Goal: Task Accomplishment & Management: Manage account settings

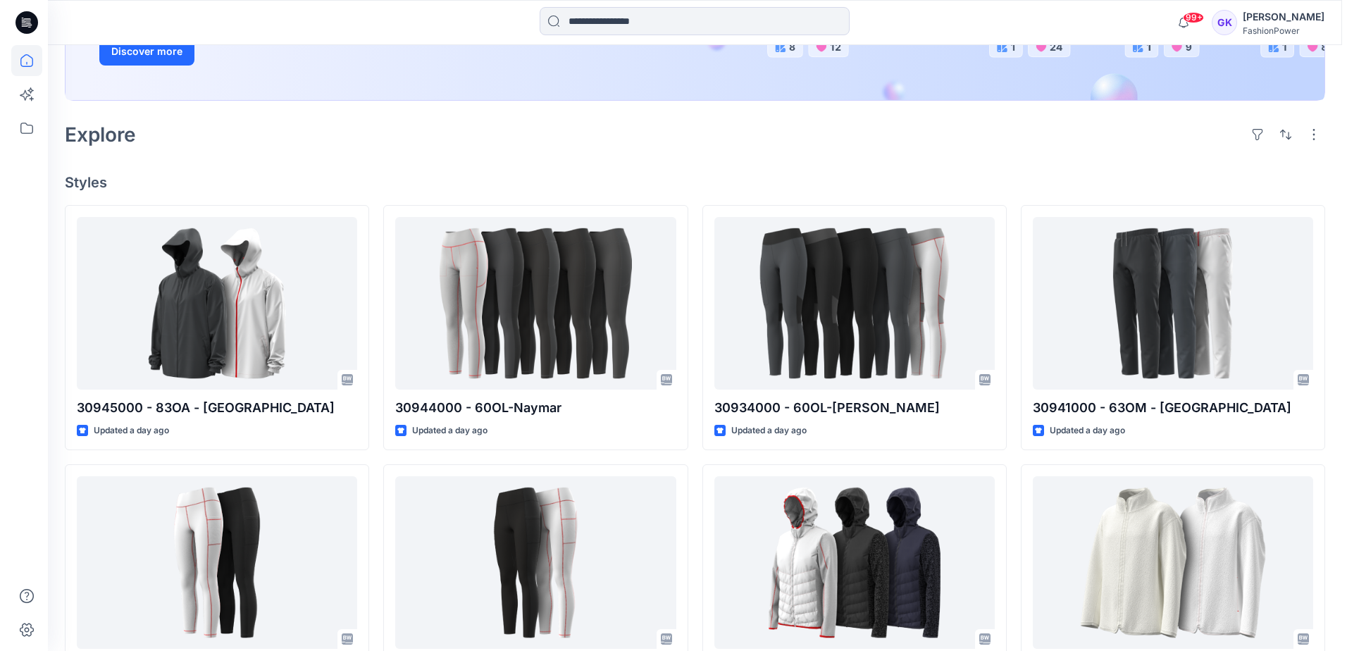
scroll to position [282, 0]
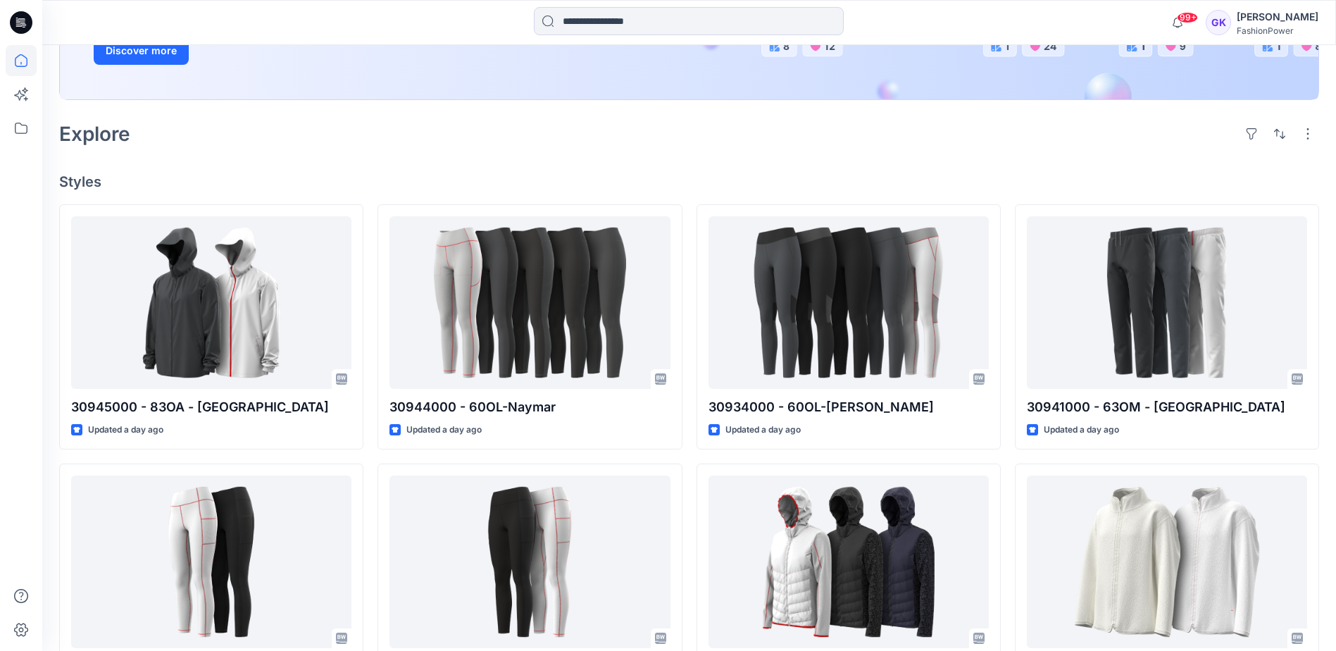
click at [1307, 23] on div "[PERSON_NAME]" at bounding box center [1278, 16] width 82 height 17
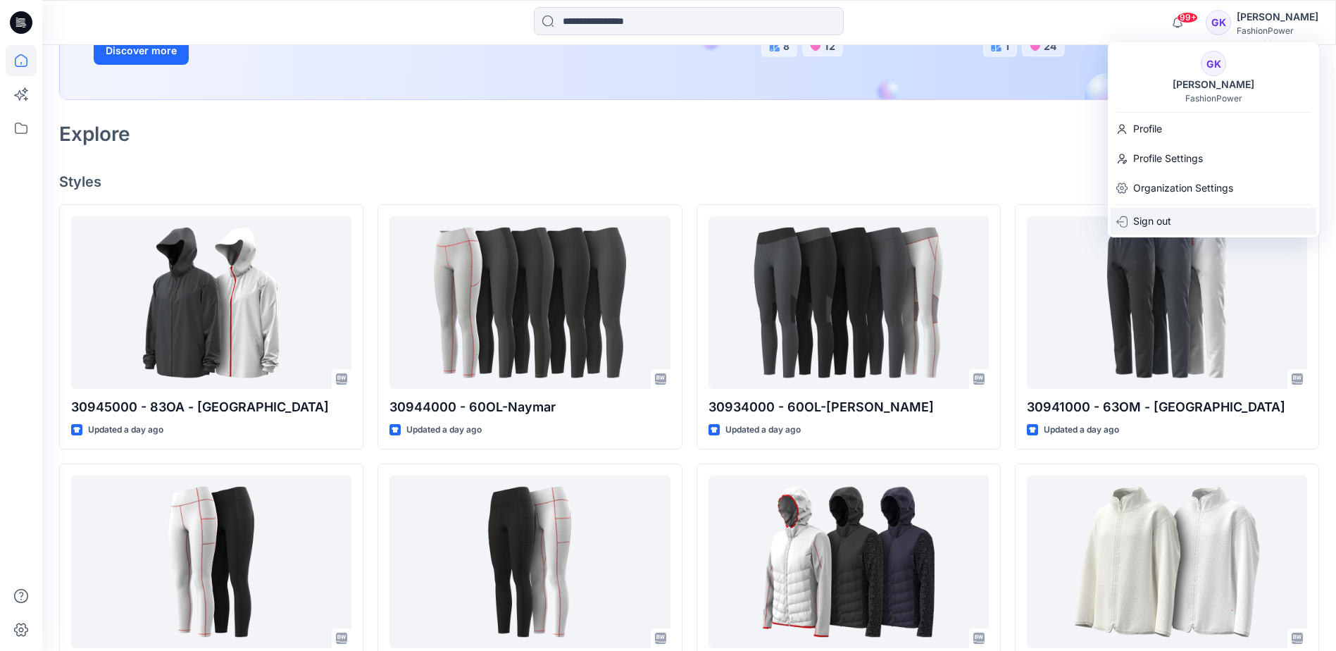
click at [1142, 221] on p "Sign out" at bounding box center [1152, 221] width 38 height 27
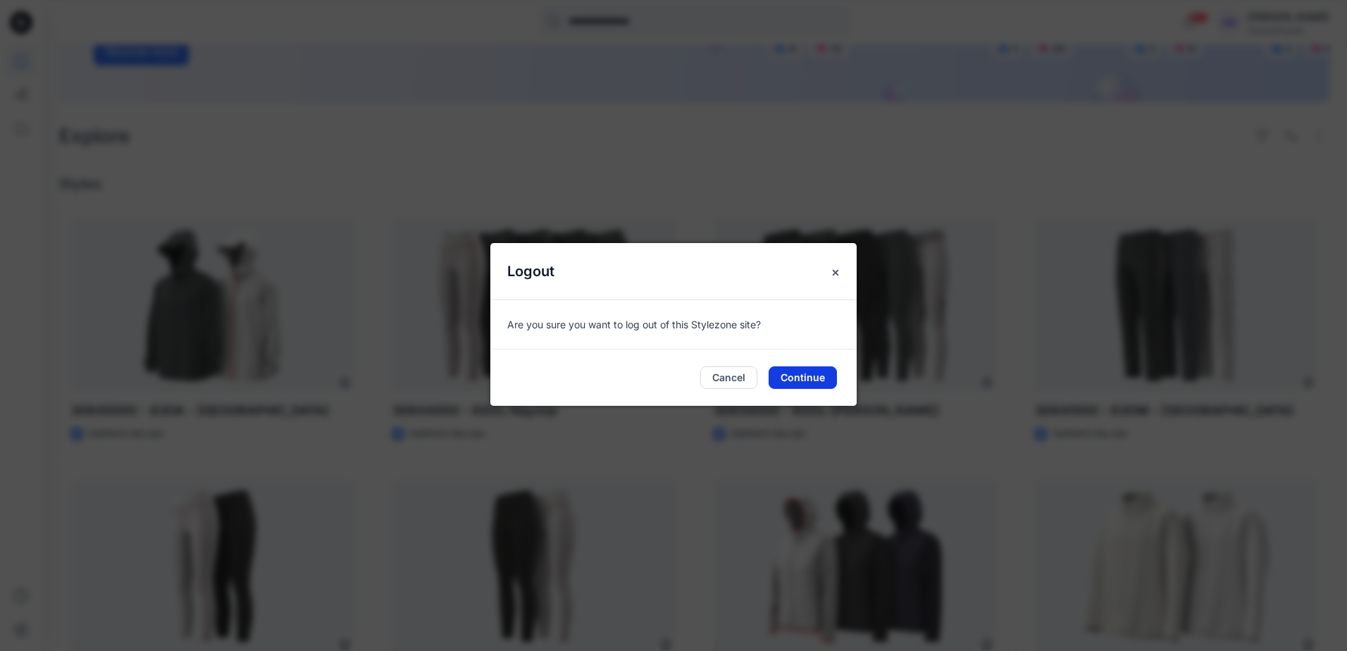
click at [792, 380] on button "Continue" at bounding box center [802, 377] width 68 height 23
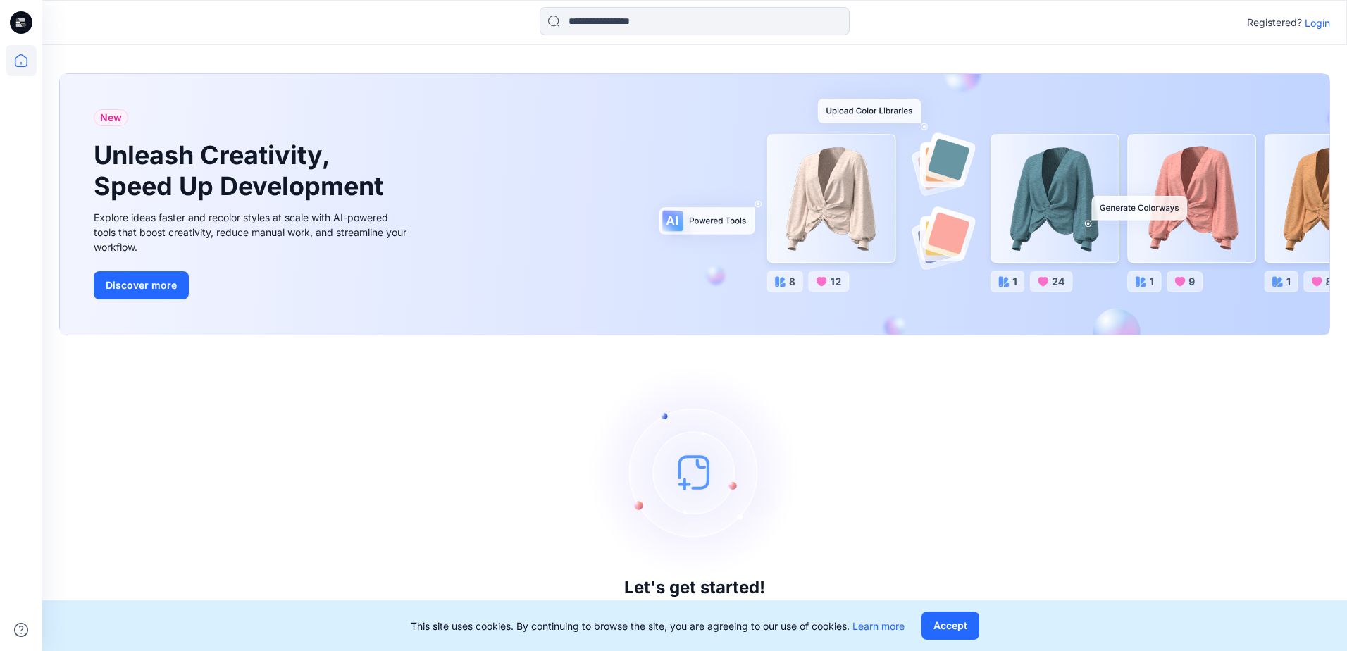
click at [1320, 22] on p "Login" at bounding box center [1316, 22] width 25 height 15
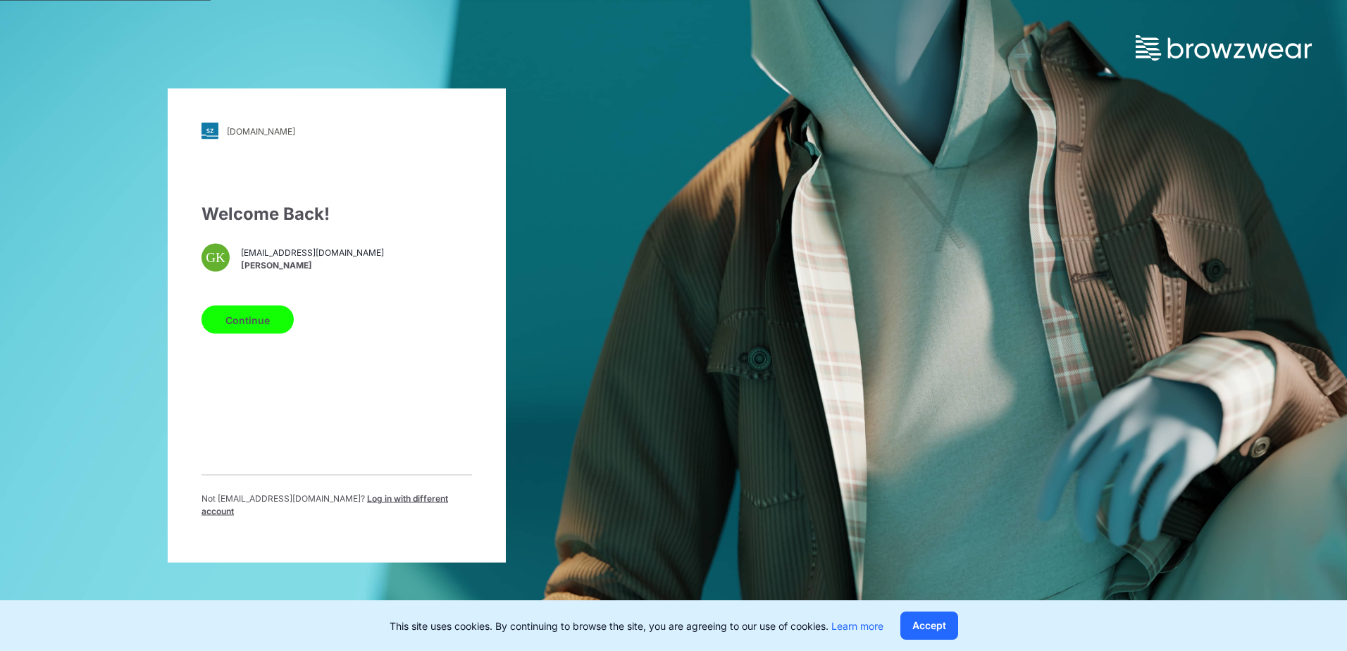
click at [266, 326] on button "Continue" at bounding box center [247, 320] width 92 height 28
